Goal: Information Seeking & Learning: Learn about a topic

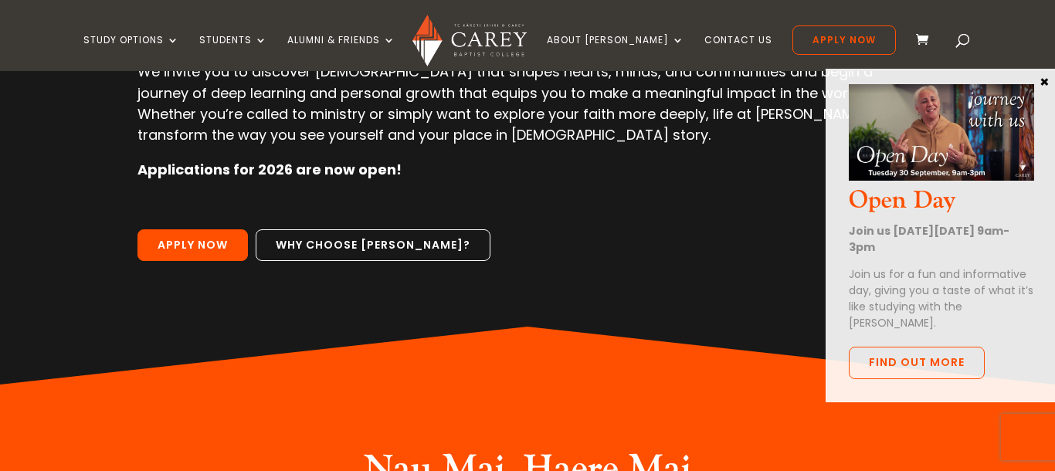
scroll to position [271, 0]
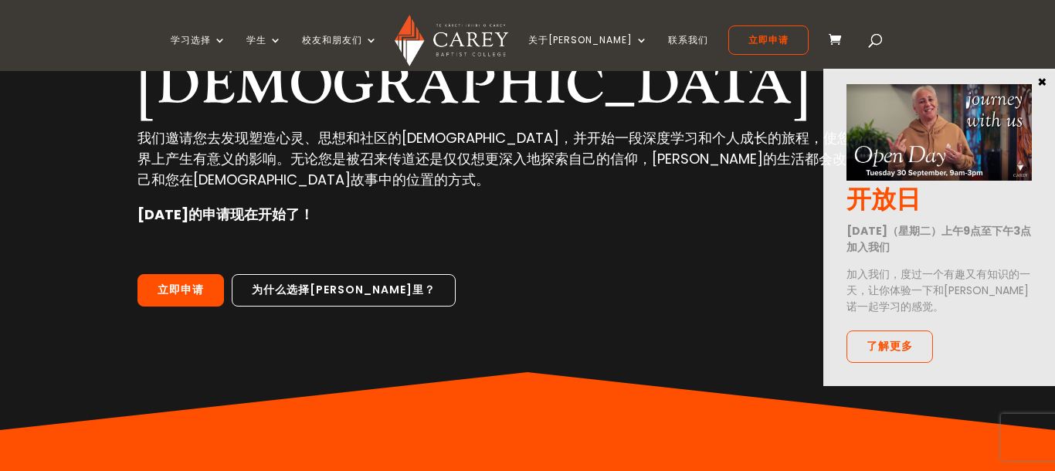
click at [1043, 82] on button "×" at bounding box center [1042, 81] width 15 height 14
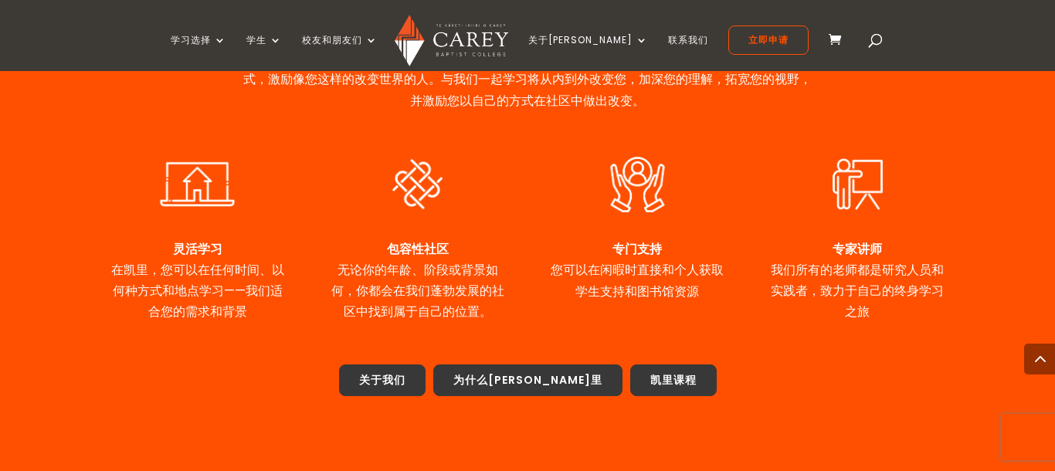
scroll to position [780, 0]
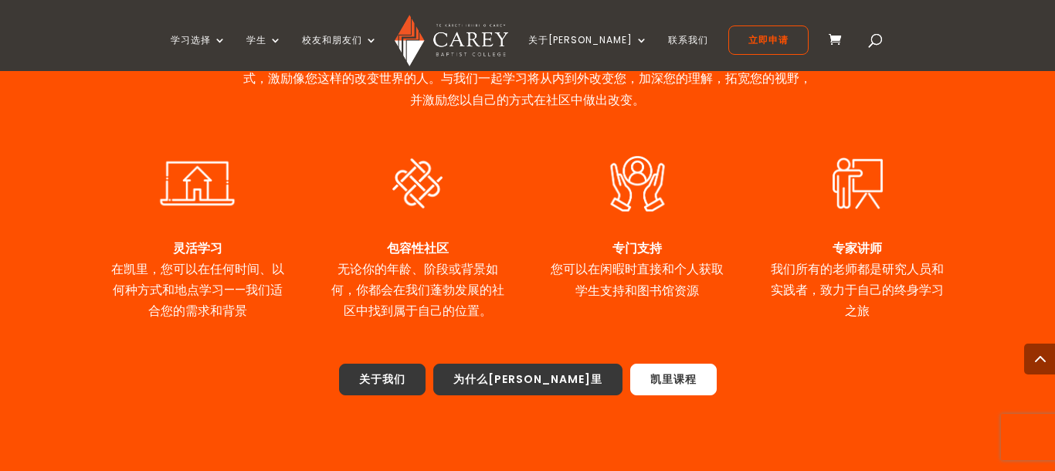
click at [630, 364] on link "凯里课程" at bounding box center [673, 380] width 87 height 32
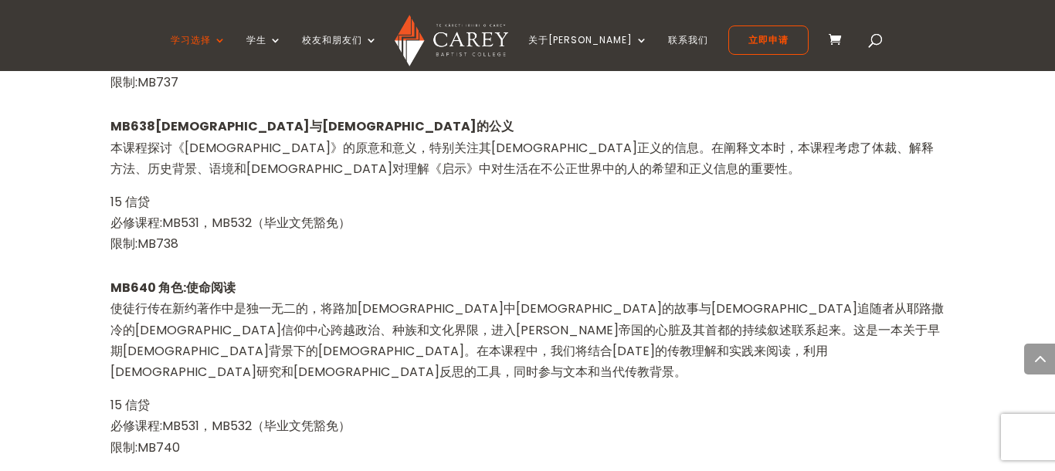
scroll to position [3127, 0]
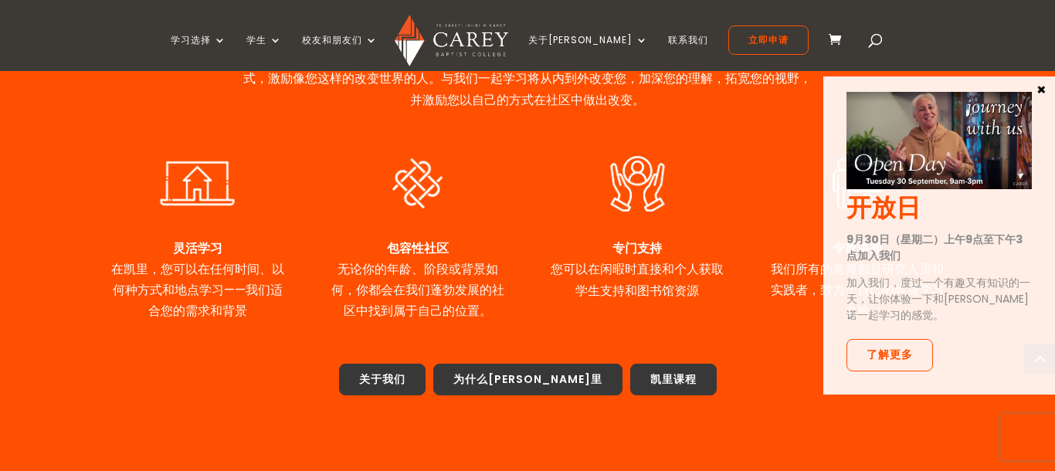
scroll to position [759, 0]
